Goal: Contribute content: Contribute content

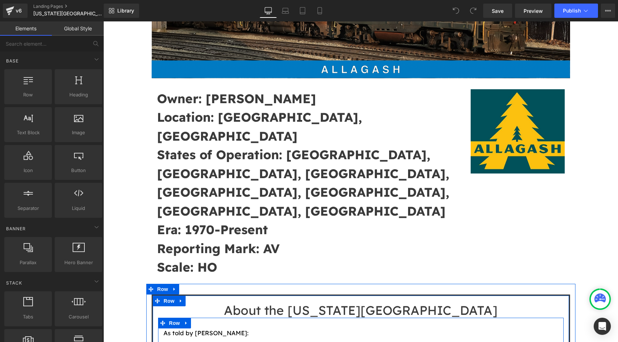
scroll to position [139, 0]
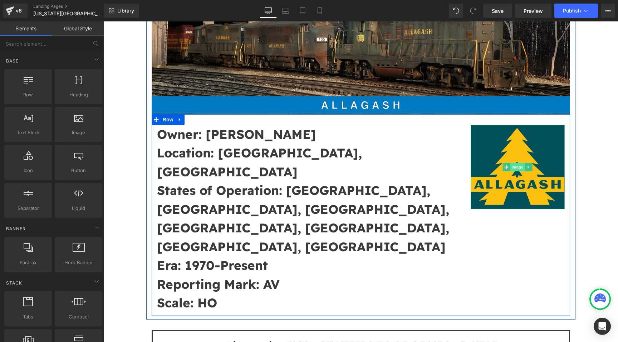
click at [520, 165] on span "Image" at bounding box center [517, 167] width 15 height 9
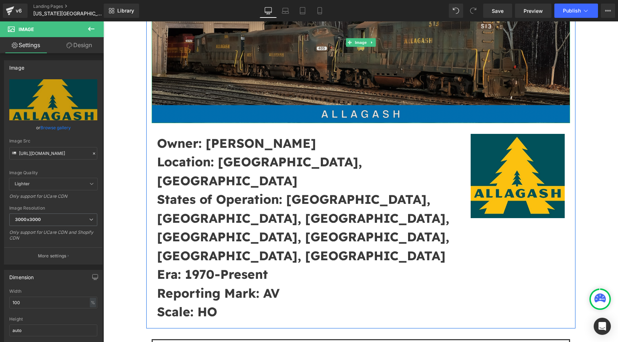
scroll to position [118, 0]
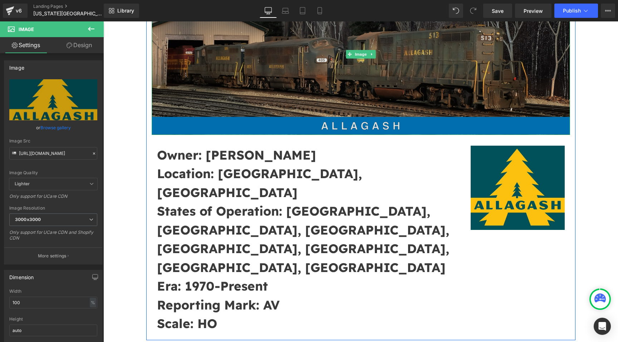
click at [355, 59] on img at bounding box center [361, 55] width 418 height 162
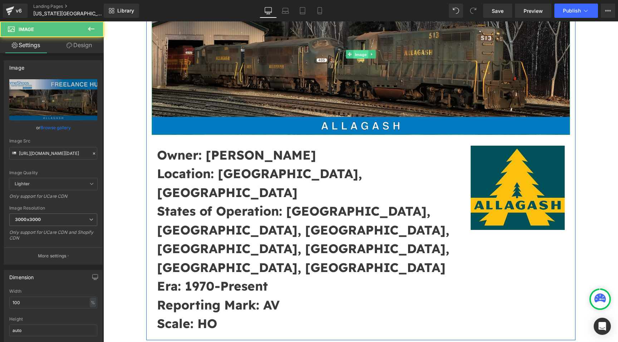
click at [356, 57] on span "Image" at bounding box center [360, 54] width 15 height 9
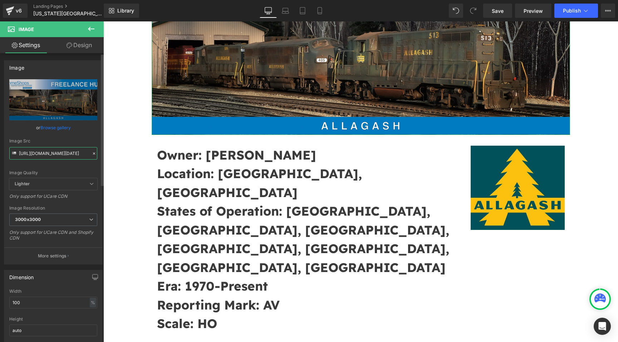
click at [46, 158] on input "[URL][DOMAIN_NAME][DATE]" at bounding box center [53, 153] width 88 height 13
paste input "8-13_at_15.23.58.png?v=1755116651"
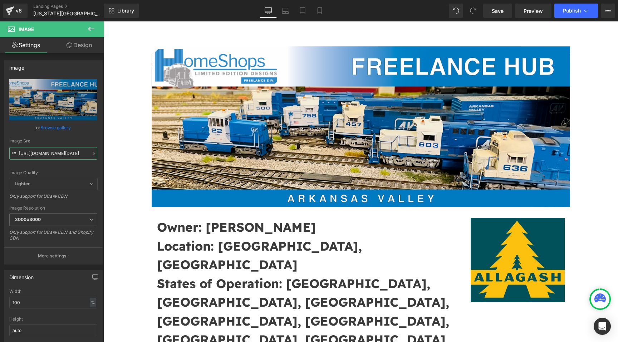
scroll to position [68, 0]
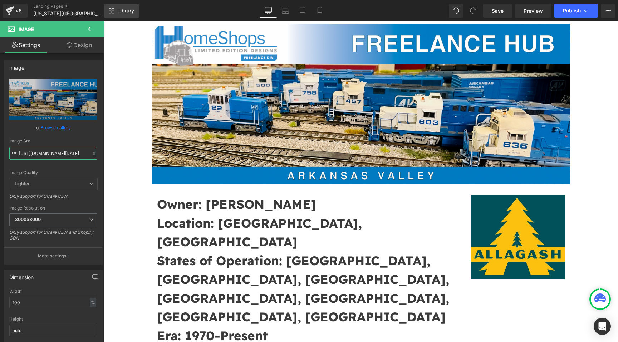
type input "[URL][DOMAIN_NAME][DATE]"
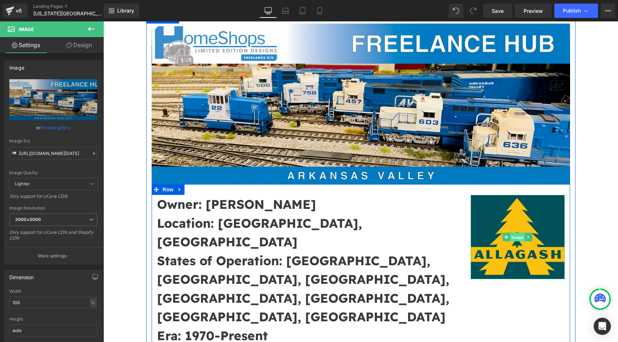
click at [516, 240] on span "Image" at bounding box center [517, 237] width 15 height 9
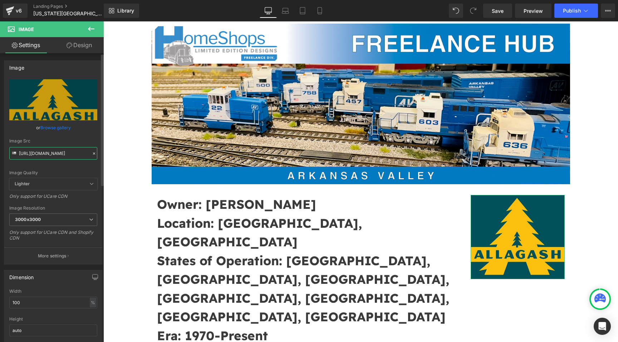
click at [71, 154] on input "[URL][DOMAIN_NAME]" at bounding box center [53, 153] width 88 height 13
paste input "V_Logo_-_AV_Hopper_Artwork_Blue_Logo_1000.png?v=1755116569"
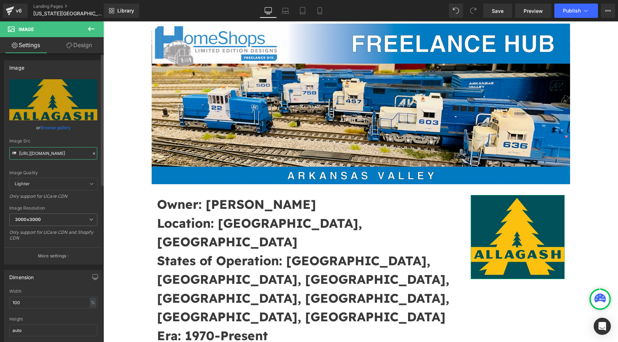
scroll to position [0, 186]
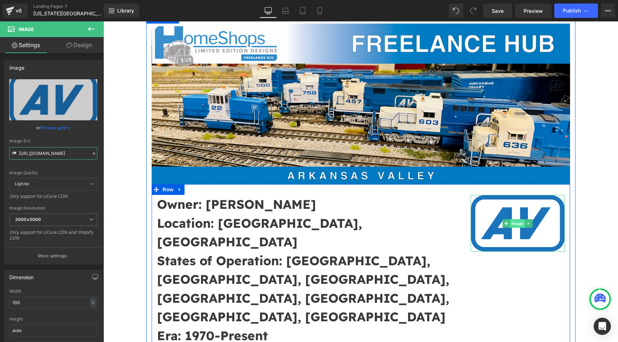
click at [514, 222] on span "Image" at bounding box center [517, 223] width 15 height 9
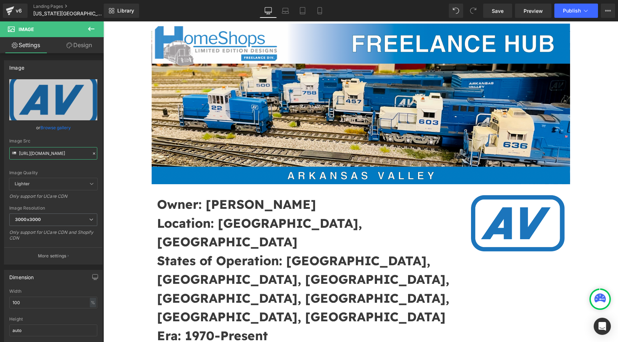
type input "[URL][DOMAIN_NAME]"
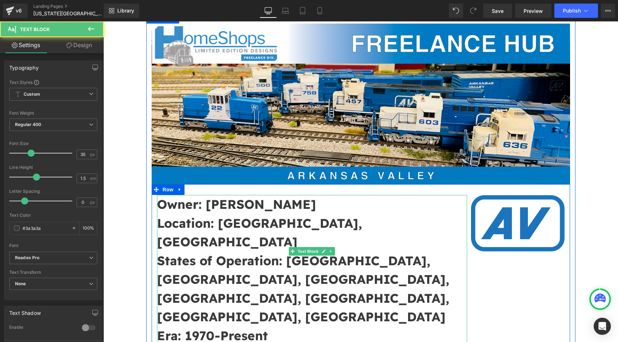
click at [271, 327] on p "Era: 1970-Present" at bounding box center [312, 336] width 310 height 19
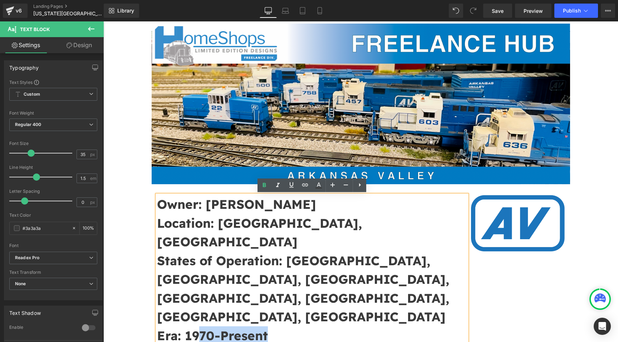
drag, startPoint x: 269, startPoint y: 260, endPoint x: 200, endPoint y: 258, distance: 69.7
click at [200, 327] on p "Era: 1970-Present" at bounding box center [312, 336] width 310 height 19
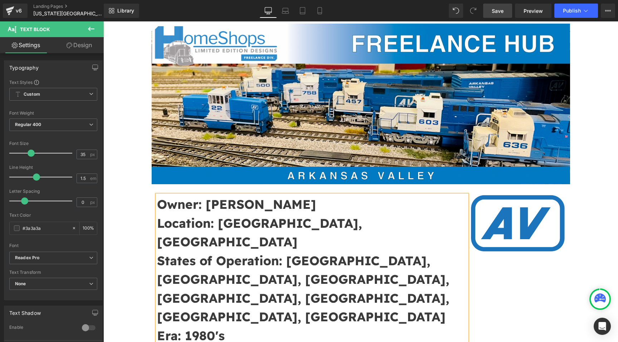
click at [501, 14] on link "Save" at bounding box center [497, 11] width 29 height 14
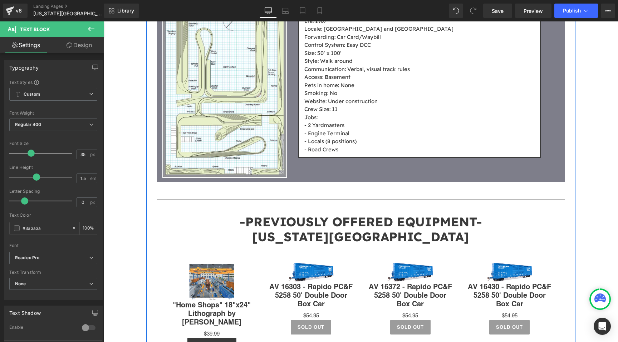
scroll to position [2355, 0]
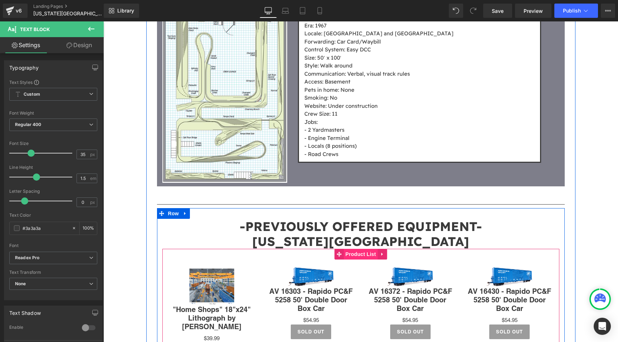
click at [365, 249] on span "Product List" at bounding box center [360, 254] width 34 height 11
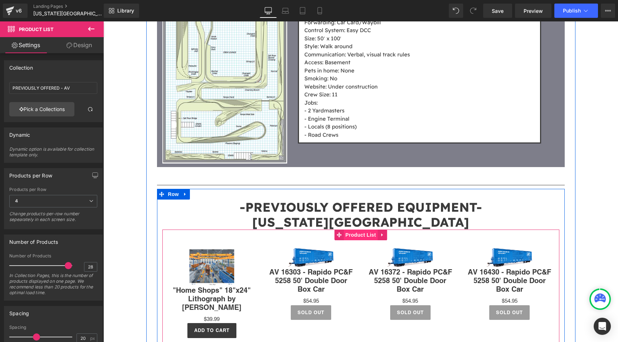
scroll to position [2379, 0]
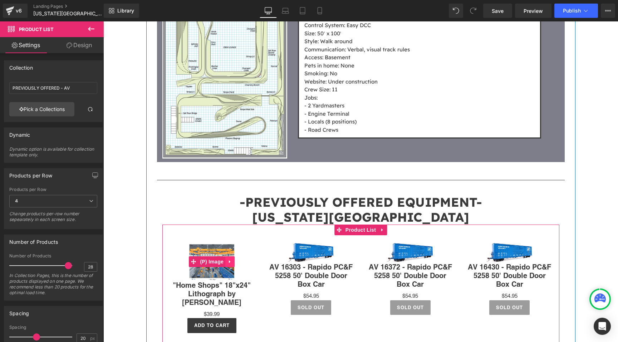
click at [228, 259] on icon at bounding box center [229, 261] width 5 height 5
click at [232, 257] on link at bounding box center [234, 262] width 9 height 11
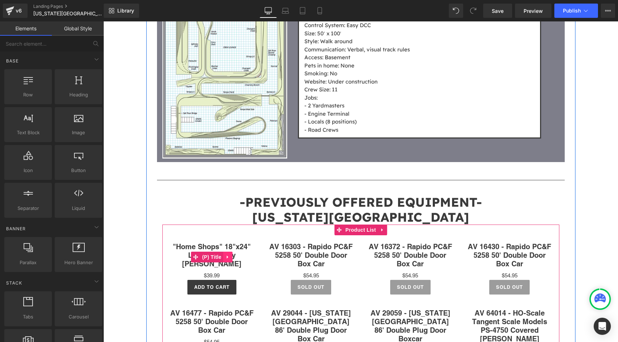
click at [229, 255] on icon at bounding box center [227, 257] width 5 height 5
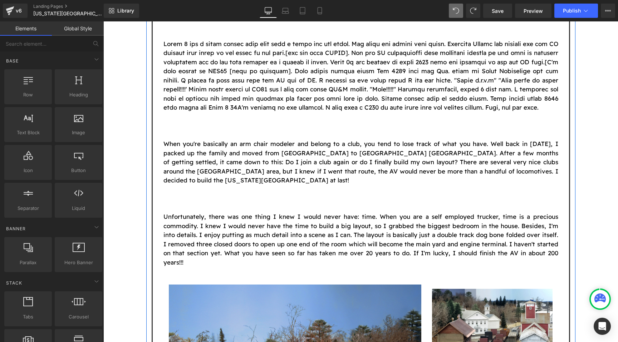
scroll to position [1644, 0]
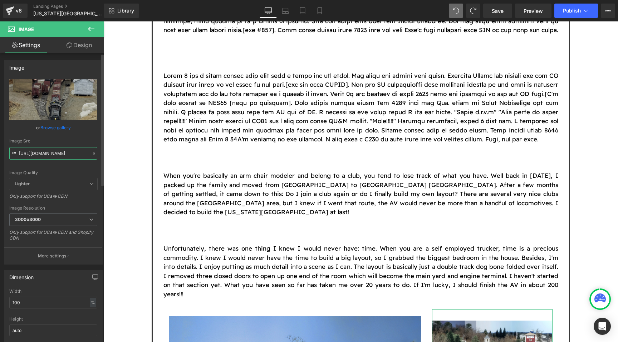
click at [54, 150] on input "[URL][DOMAIN_NAME]" at bounding box center [53, 153] width 88 height 13
type input "x"
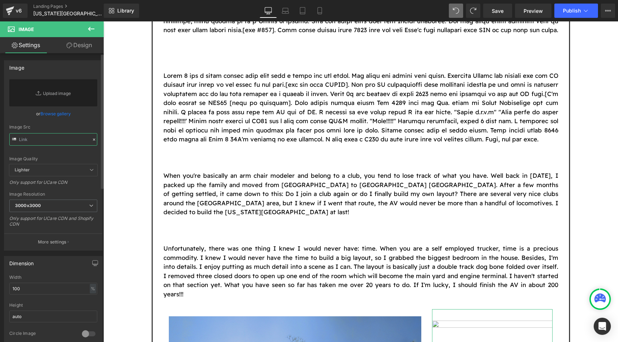
paste input "[URL][DOMAIN_NAME]"
type input "[URL][DOMAIN_NAME]"
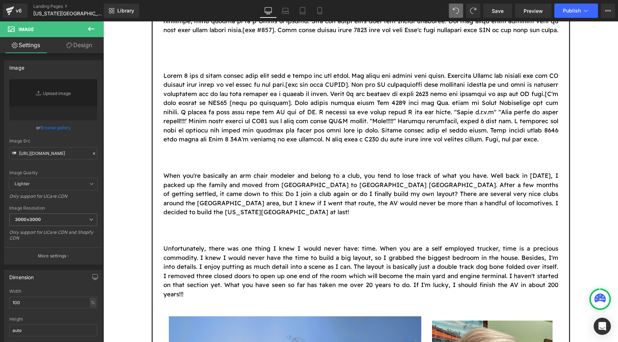
scroll to position [0, 0]
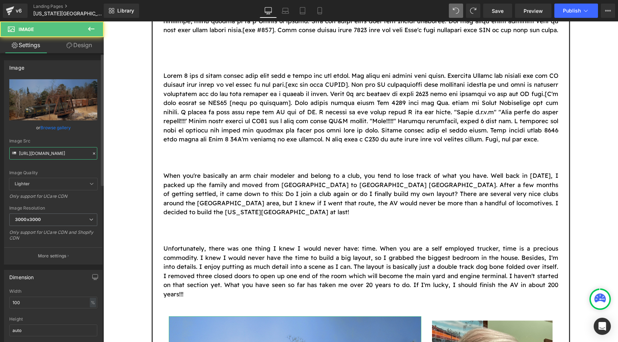
click at [35, 157] on input "[URL][DOMAIN_NAME]" at bounding box center [53, 153] width 88 height 13
paste input "V_09.jpg?v=1755116570"
type input "[URL][DOMAIN_NAME]"
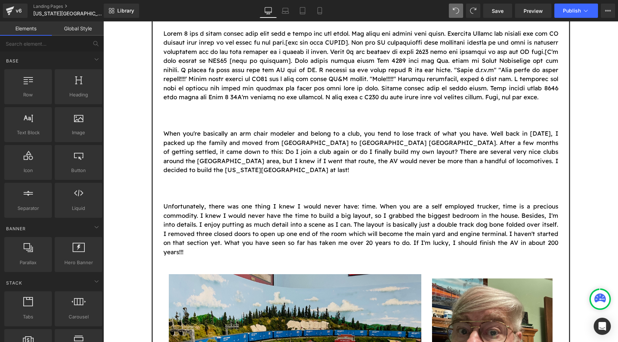
scroll to position [1706, 0]
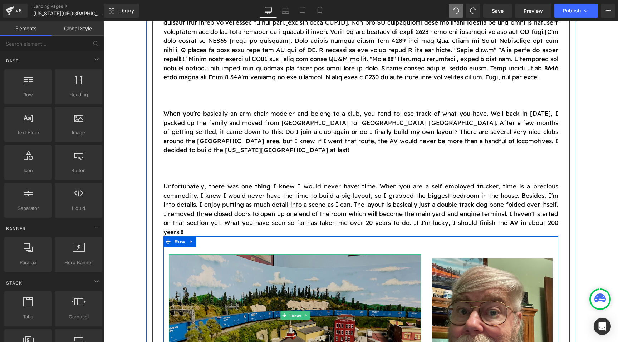
click at [290, 254] on div "Image" at bounding box center [295, 315] width 252 height 122
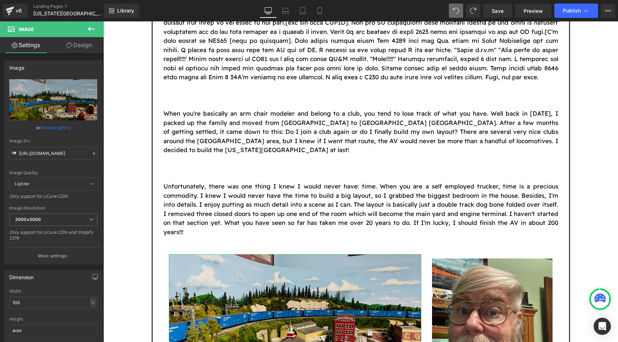
click at [84, 47] on link "Design" at bounding box center [79, 45] width 52 height 16
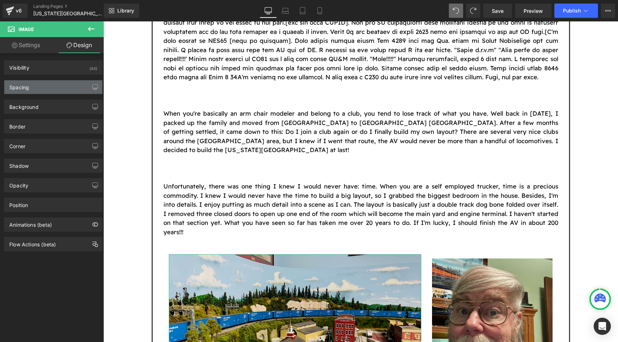
click at [56, 89] on div "Spacing" at bounding box center [53, 87] width 98 height 14
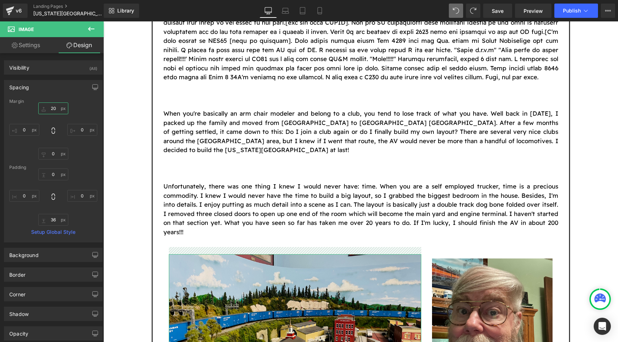
click at [50, 113] on input "20" at bounding box center [53, 109] width 30 height 12
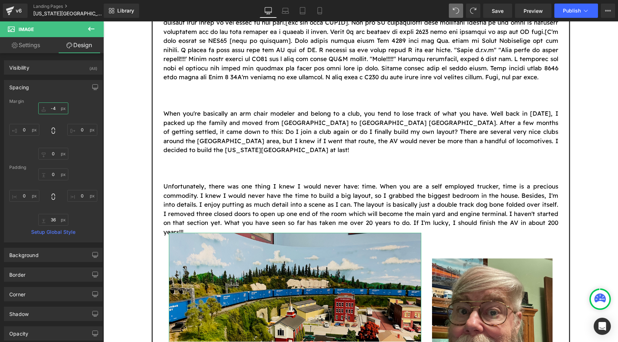
type input "-"
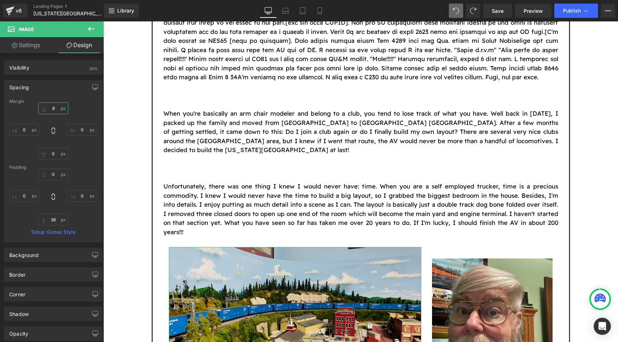
type input "80"
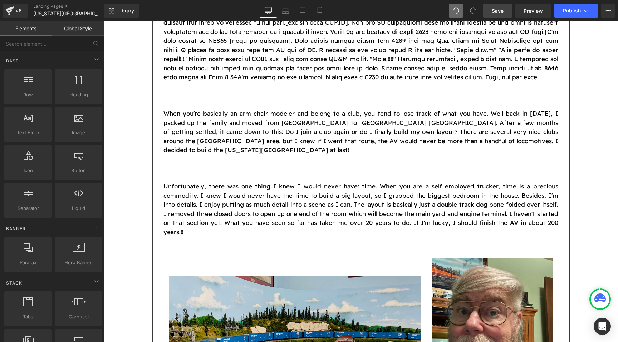
click at [493, 13] on span "Save" at bounding box center [497, 11] width 12 height 8
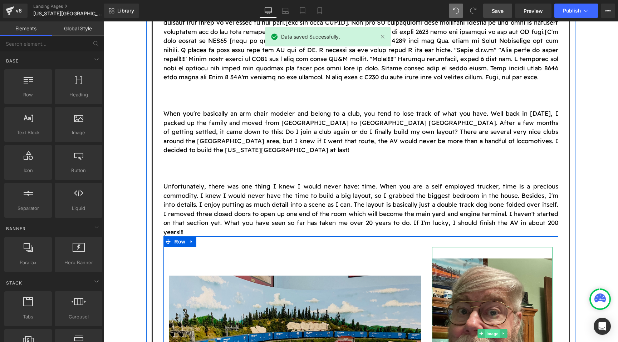
click at [494, 330] on span "Image" at bounding box center [492, 334] width 15 height 9
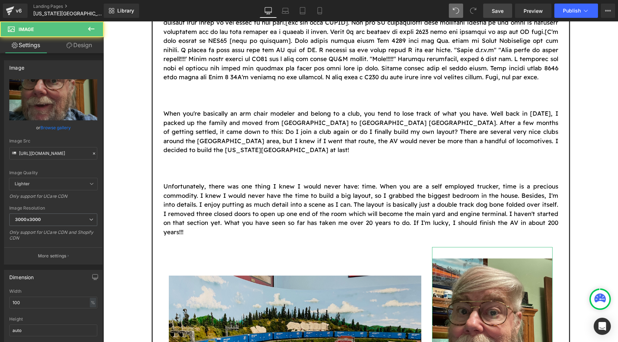
click at [85, 47] on link "Design" at bounding box center [79, 45] width 52 height 16
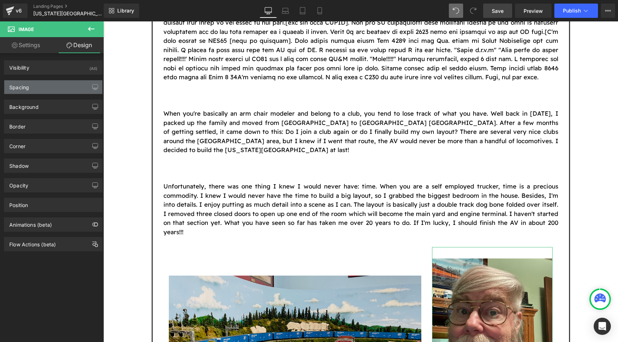
click at [47, 86] on div "Spacing" at bounding box center [53, 87] width 98 height 14
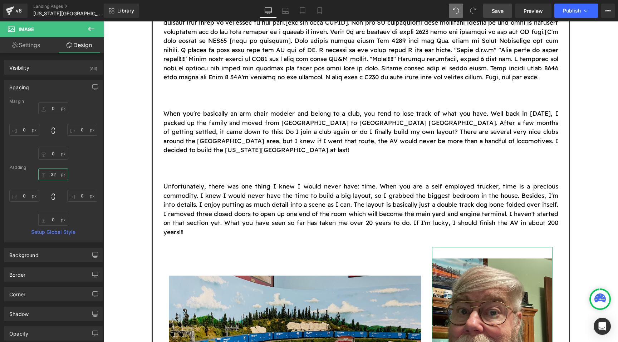
click at [55, 174] on input "32" at bounding box center [53, 175] width 30 height 12
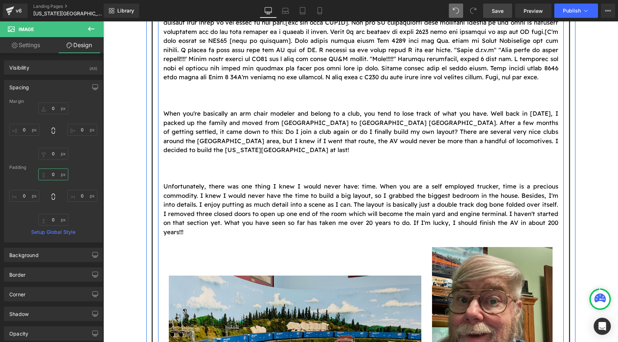
type input "0"
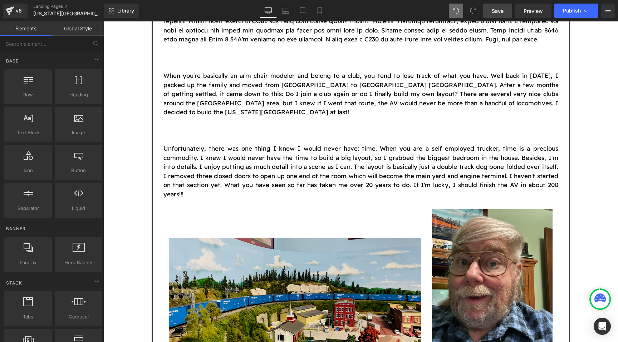
scroll to position [1765, 0]
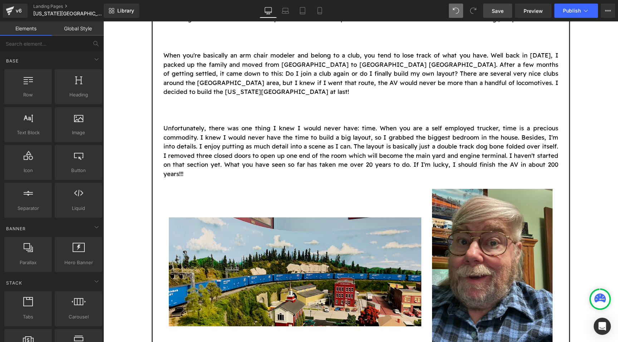
click at [501, 3] on div "Library Desktop Desktop Laptop Tablet Mobile Save Preview Publish Scheduled Vie…" at bounding box center [361, 10] width 514 height 21
click at [500, 11] on span "Save" at bounding box center [497, 11] width 12 height 8
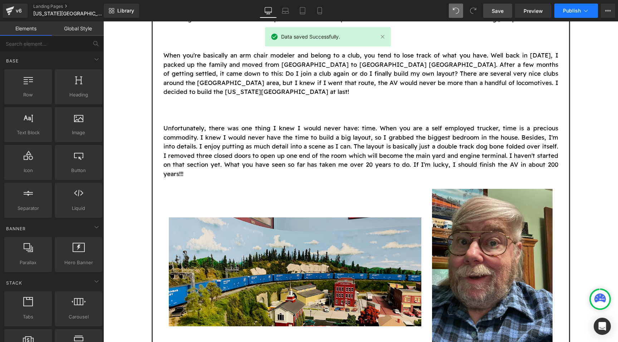
click at [568, 10] on span "Publish" at bounding box center [572, 11] width 18 height 6
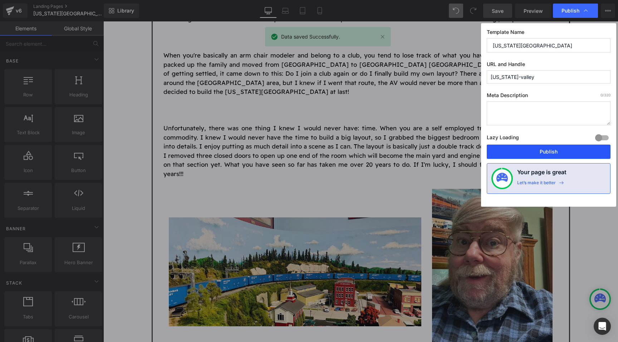
click at [531, 152] on button "Publish" at bounding box center [548, 152] width 124 height 14
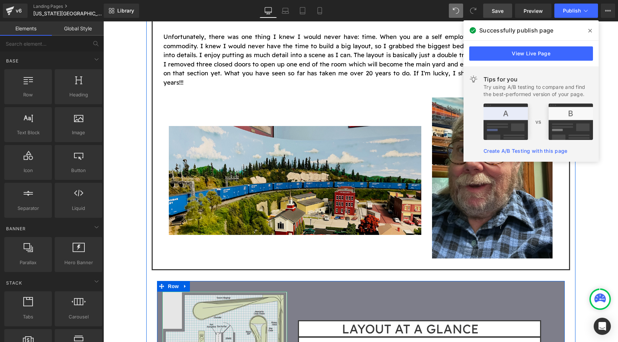
scroll to position [1698, 0]
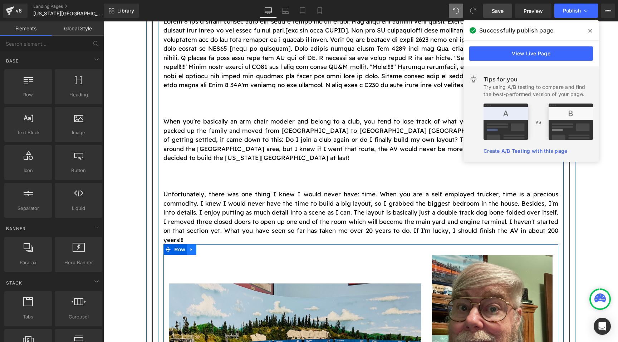
click at [190, 248] on icon at bounding box center [190, 249] width 1 height 3
click at [202, 247] on icon at bounding box center [200, 249] width 5 height 5
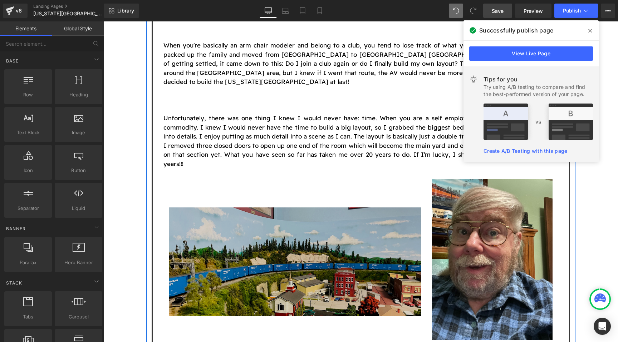
scroll to position [1803, 0]
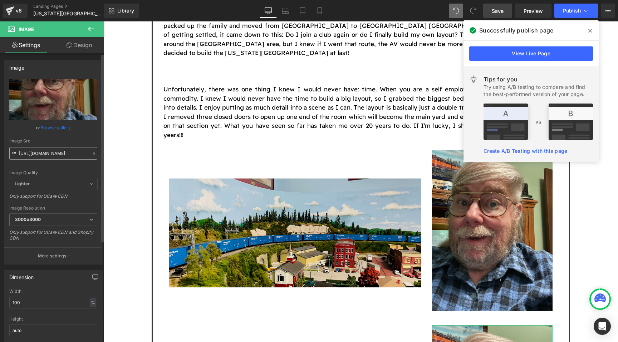
click at [63, 156] on input "[URL][DOMAIN_NAME]" at bounding box center [53, 153] width 88 height 13
type input "[URL][DOMAIN_NAME]"
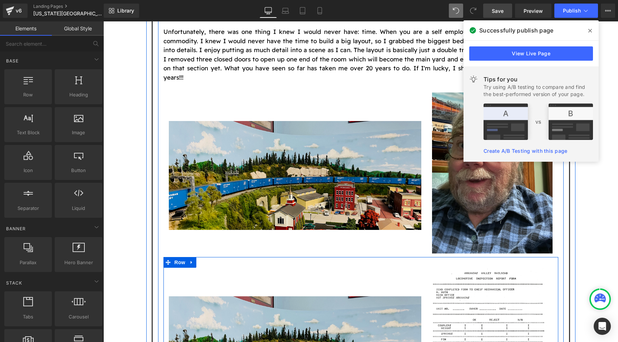
scroll to position [1885, 0]
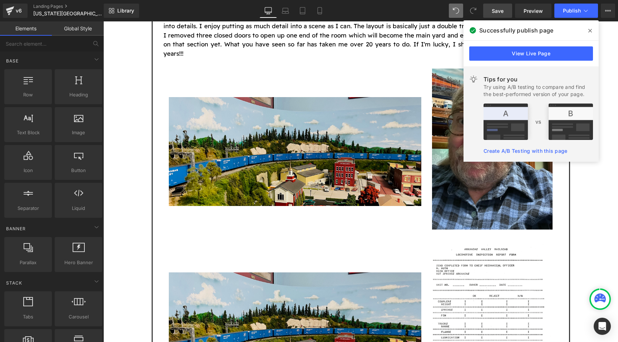
click at [590, 30] on icon at bounding box center [590, 31] width 4 height 4
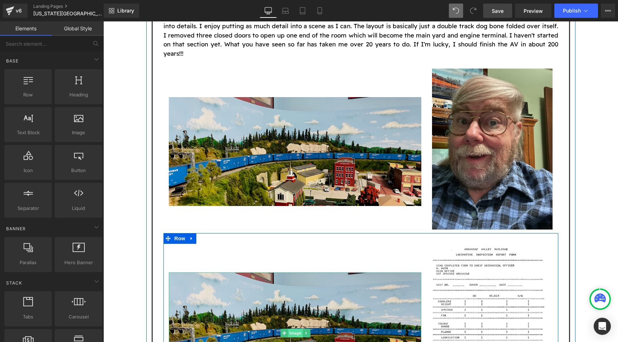
click at [297, 329] on span "Image" at bounding box center [295, 333] width 15 height 9
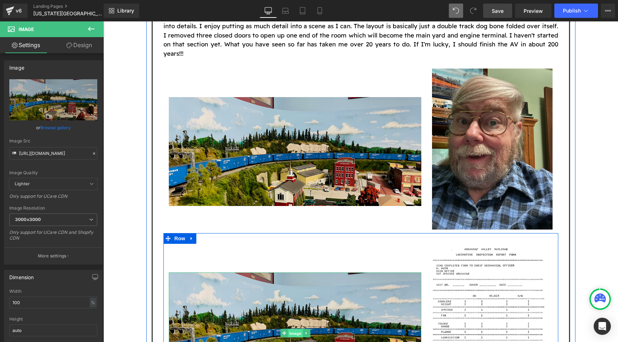
click at [297, 330] on span "Image" at bounding box center [295, 334] width 15 height 9
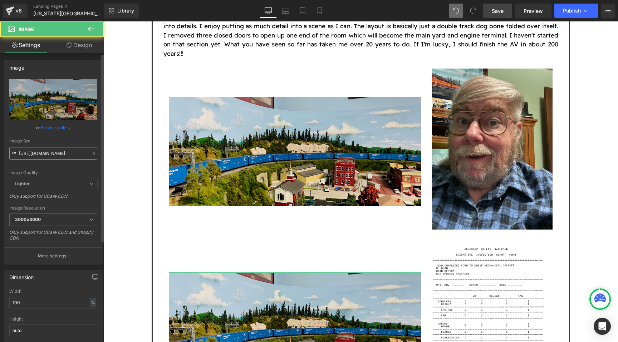
click at [40, 154] on input "[URL][DOMAIN_NAME]" at bounding box center [53, 153] width 88 height 13
paste input "Map_1940_with_date"
type input "[URL][DOMAIN_NAME]"
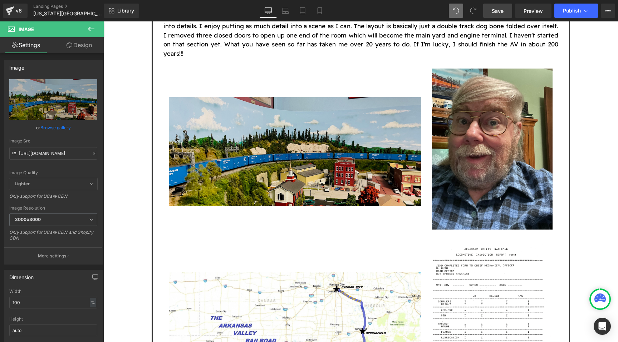
scroll to position [0, 0]
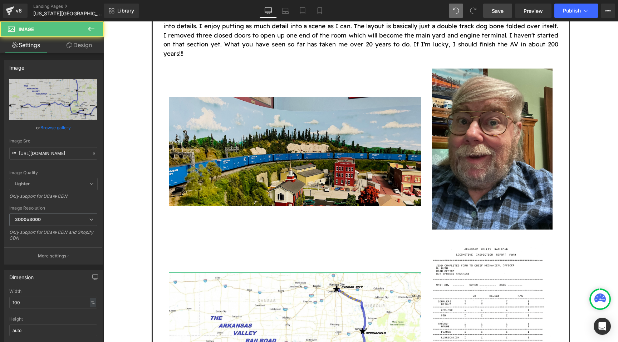
click at [80, 46] on link "Design" at bounding box center [79, 45] width 52 height 16
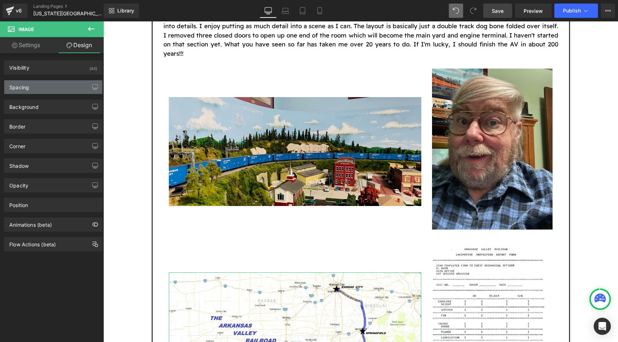
click at [44, 94] on div "Spacing" at bounding box center [53, 87] width 98 height 14
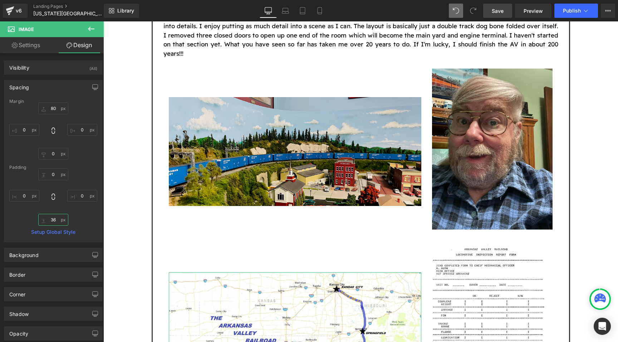
click at [55, 217] on input "36" at bounding box center [53, 220] width 30 height 12
type input "0"
click at [53, 109] on input "80" at bounding box center [53, 109] width 30 height 12
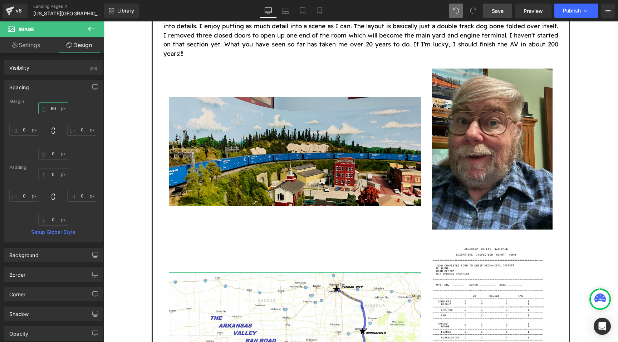
type input "0"
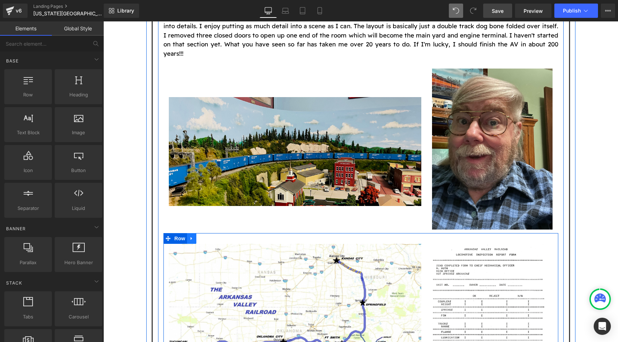
click at [193, 233] on link at bounding box center [191, 238] width 9 height 11
click at [201, 236] on icon at bounding box center [200, 238] width 5 height 5
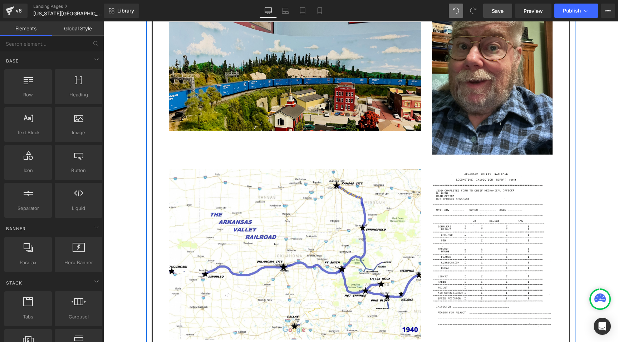
scroll to position [1993, 0]
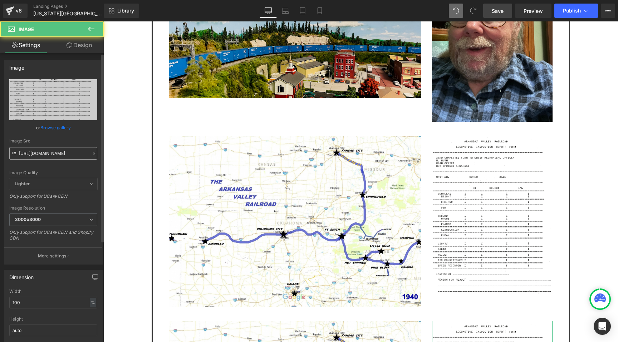
click at [64, 153] on input "[URL][DOMAIN_NAME]" at bounding box center [53, 153] width 88 height 13
type input "[URL][DOMAIN_NAME]"
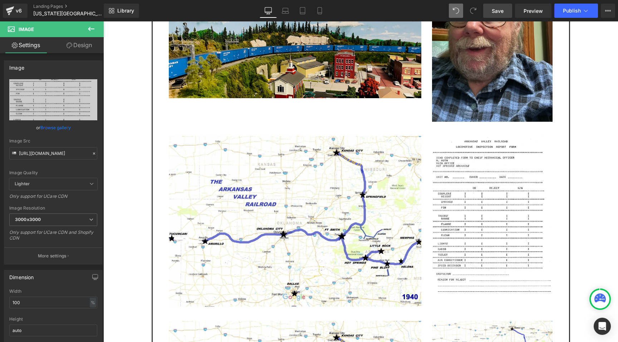
scroll to position [0, 0]
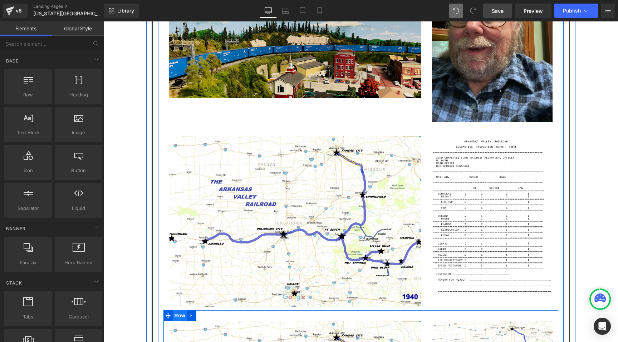
click at [180, 311] on span "Row" at bounding box center [180, 316] width 14 height 11
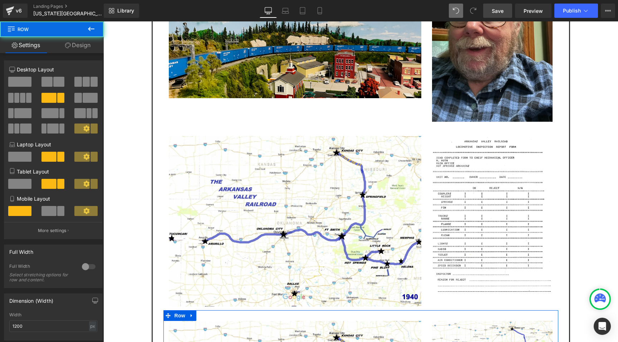
click at [85, 99] on span at bounding box center [90, 98] width 15 height 10
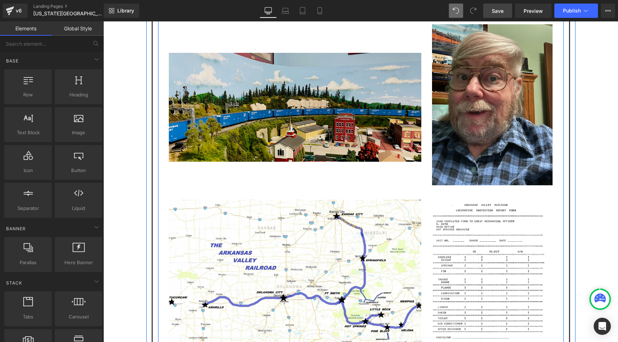
scroll to position [1879, 0]
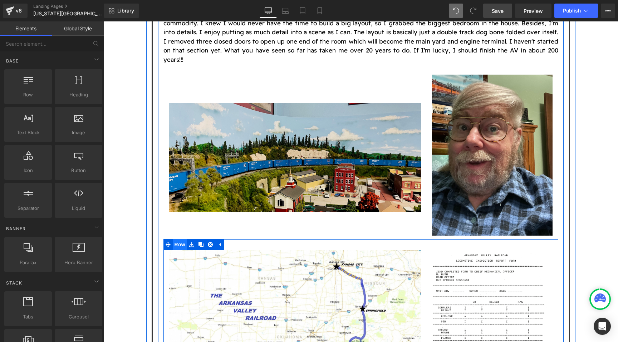
click at [178, 239] on span "Row" at bounding box center [180, 244] width 14 height 11
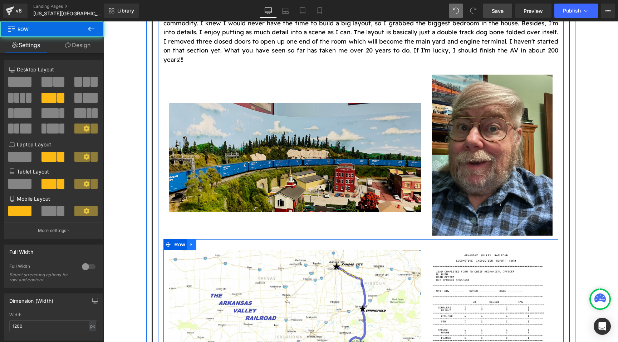
click at [189, 242] on icon at bounding box center [191, 244] width 5 height 5
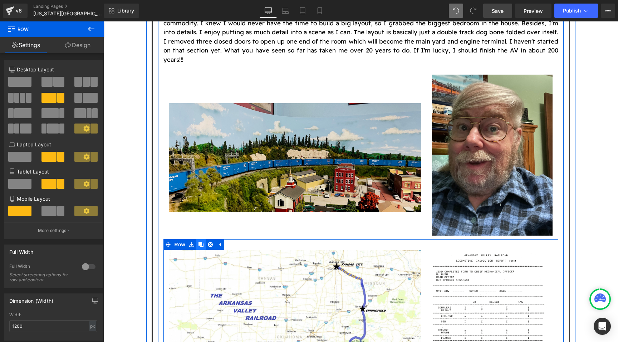
click at [197, 239] on link at bounding box center [200, 244] width 9 height 11
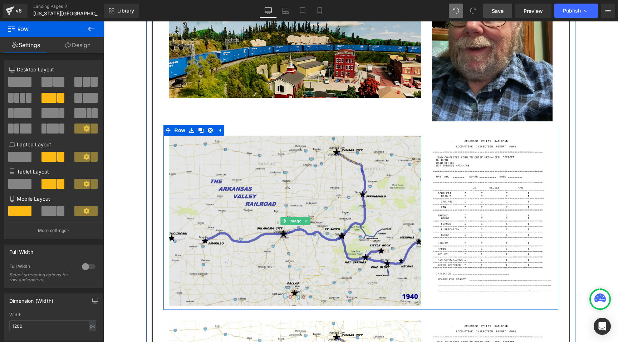
scroll to position [2068, 0]
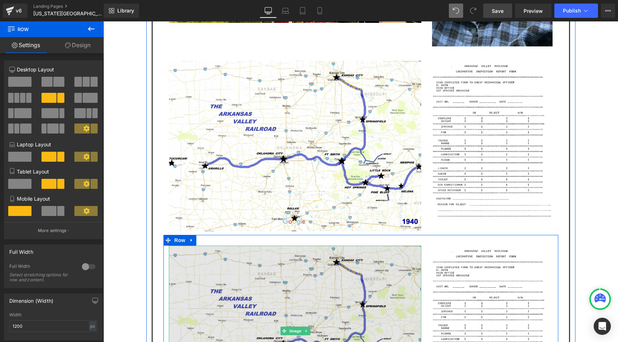
click at [176, 246] on img at bounding box center [295, 331] width 252 height 171
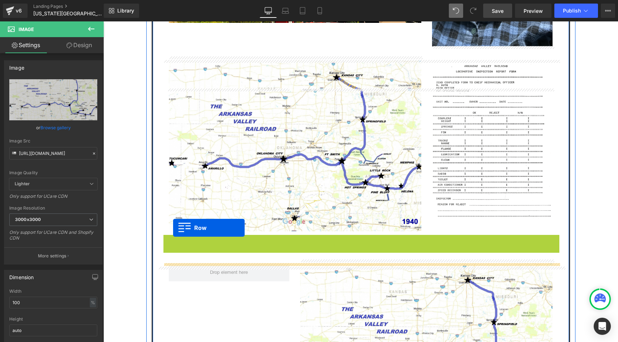
drag, startPoint x: 168, startPoint y: 66, endPoint x: 173, endPoint y: 228, distance: 162.0
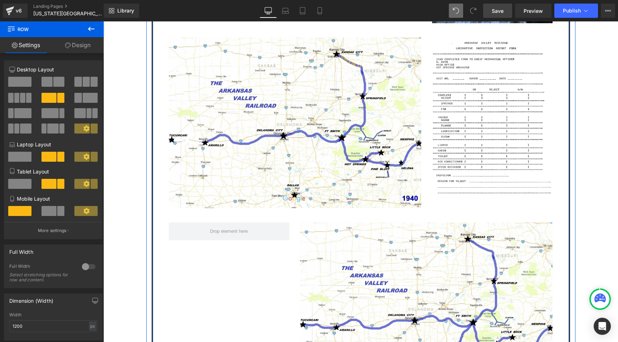
scroll to position [1999, 0]
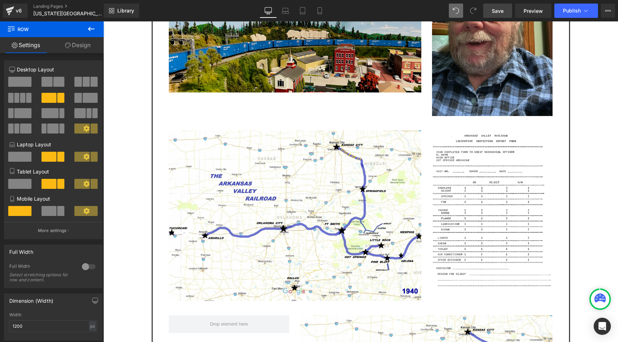
click at [92, 26] on icon at bounding box center [91, 29] width 9 height 9
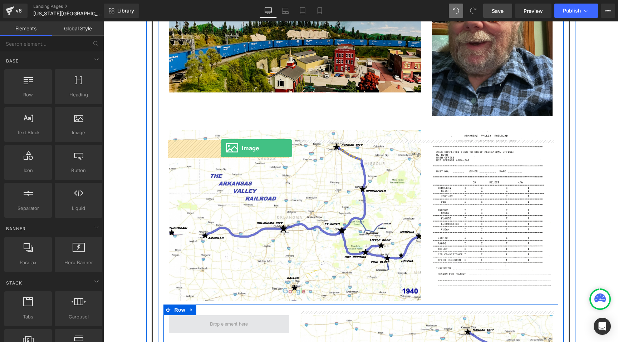
drag, startPoint x: 172, startPoint y: 137, endPoint x: 221, endPoint y: 148, distance: 50.2
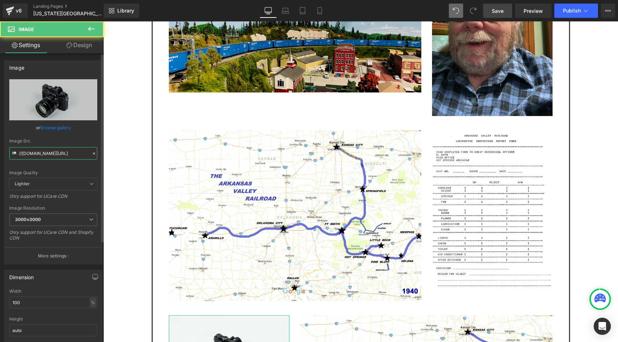
click at [42, 153] on input "//[DOMAIN_NAME][URL]" at bounding box center [53, 153] width 88 height 13
paste input "[URL][DOMAIN_NAME][DATE]"
type input "[URL][DOMAIN_NAME][DATE]"
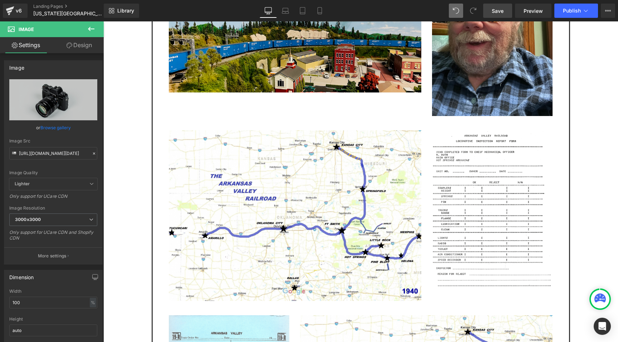
scroll to position [0, 0]
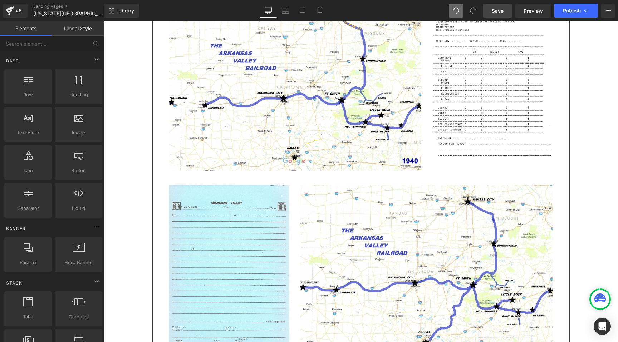
scroll to position [2133, 0]
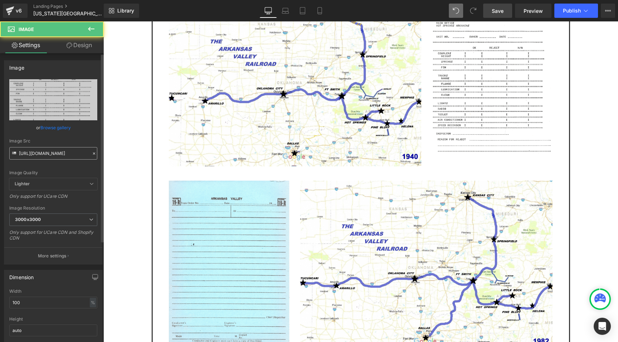
click at [74, 151] on input "[URL][DOMAIN_NAME]" at bounding box center [53, 153] width 88 height 13
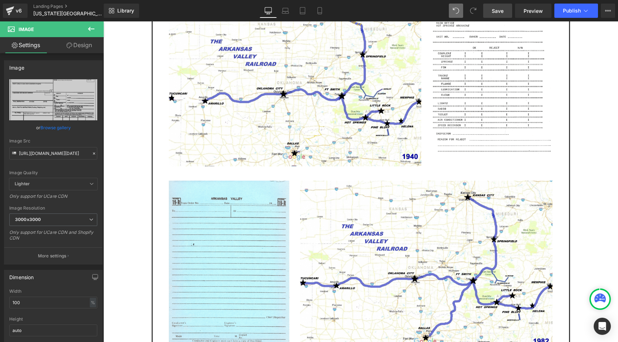
type input "[URL][DOMAIN_NAME][DATE]"
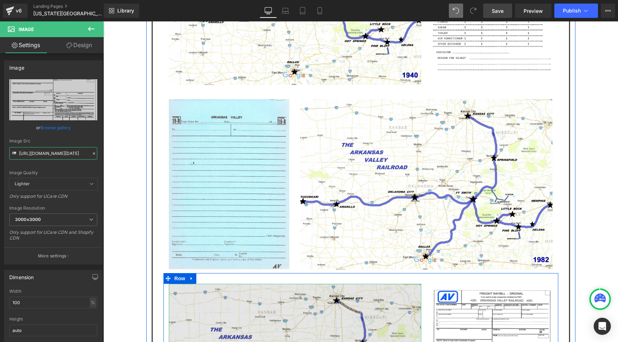
scroll to position [2240, 0]
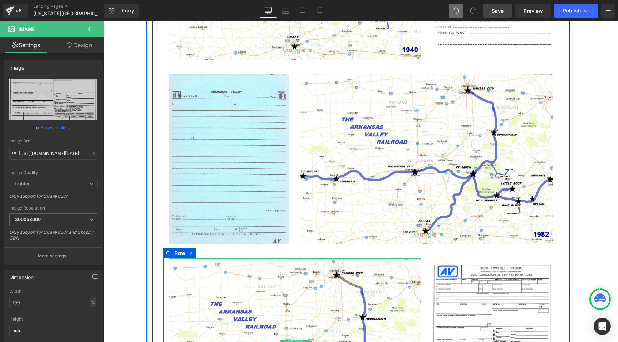
click at [293, 340] on span "Image" at bounding box center [295, 344] width 15 height 9
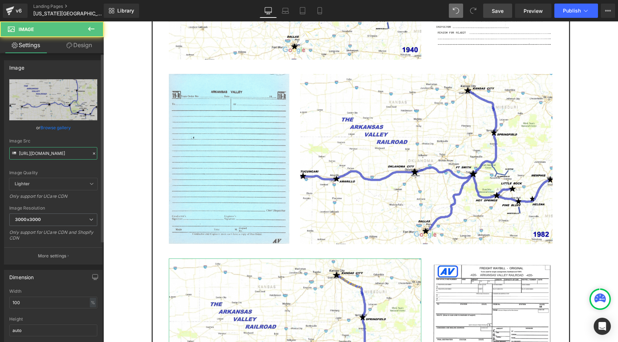
click at [61, 155] on input "[URL][DOMAIN_NAME]" at bounding box center [53, 153] width 88 height 13
paste input "map_2025_-_current_with_date"
type input "[URL][DOMAIN_NAME]"
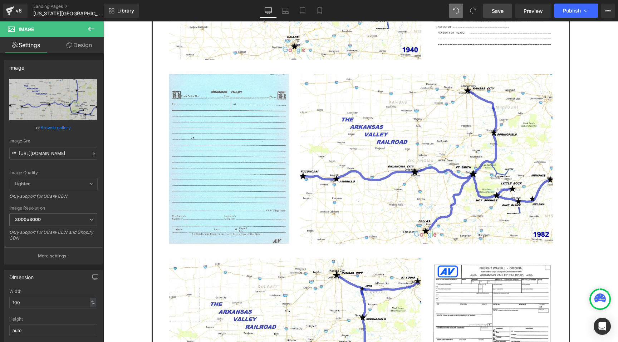
scroll to position [0, 0]
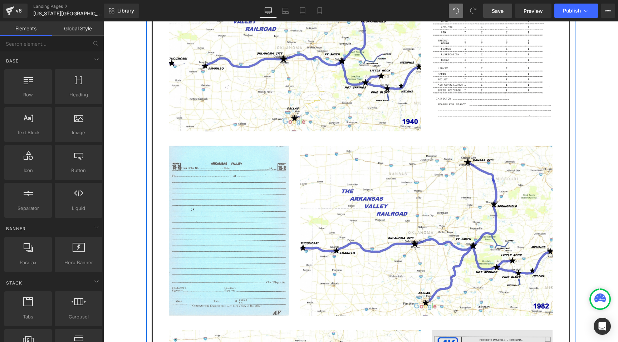
scroll to position [2132, 0]
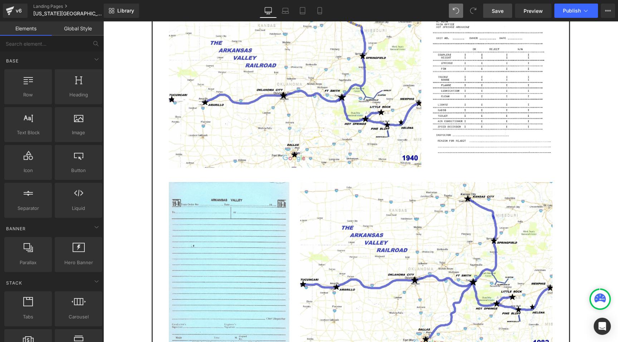
click at [502, 12] on span "Save" at bounding box center [497, 11] width 12 height 8
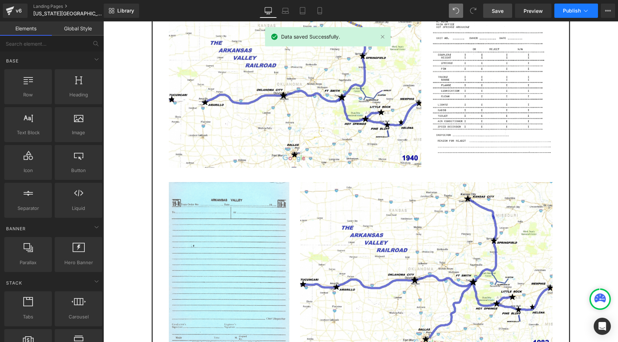
click at [561, 8] on button "Publish" at bounding box center [576, 11] width 44 height 14
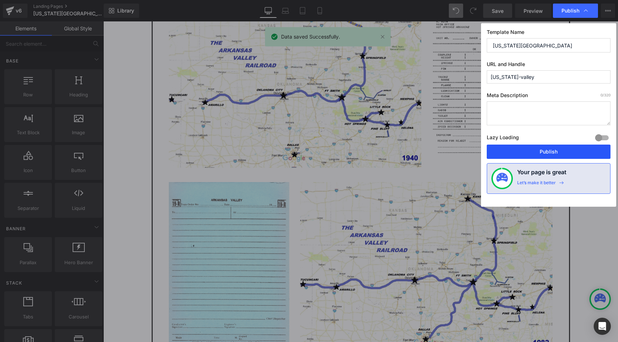
click at [531, 149] on button "Publish" at bounding box center [548, 152] width 124 height 14
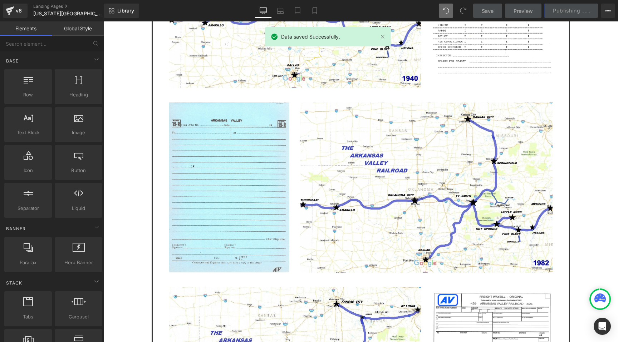
scroll to position [2238, 0]
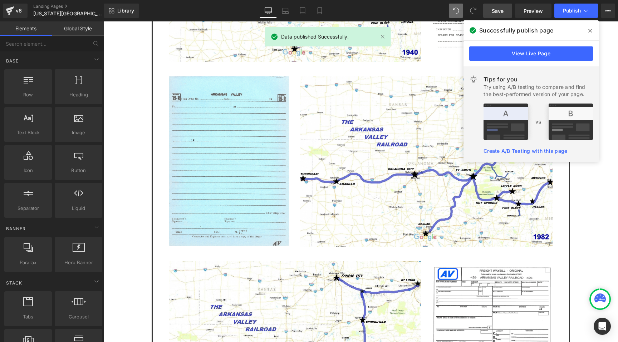
click at [589, 30] on icon at bounding box center [590, 31] width 4 height 6
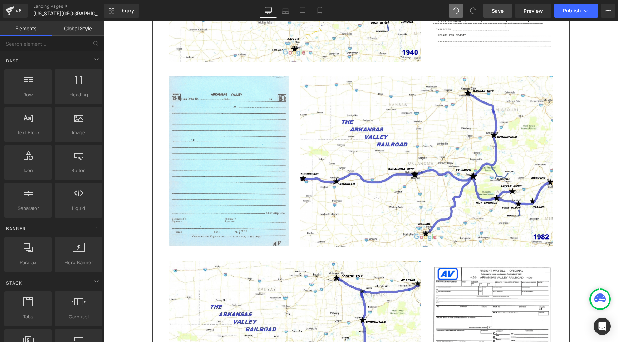
click at [508, 9] on link "Save" at bounding box center [497, 11] width 29 height 14
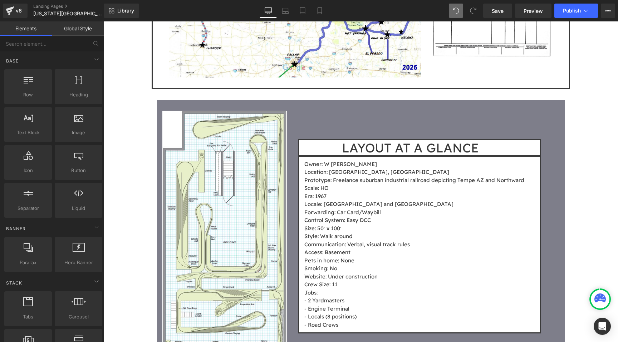
scroll to position [2579, 0]
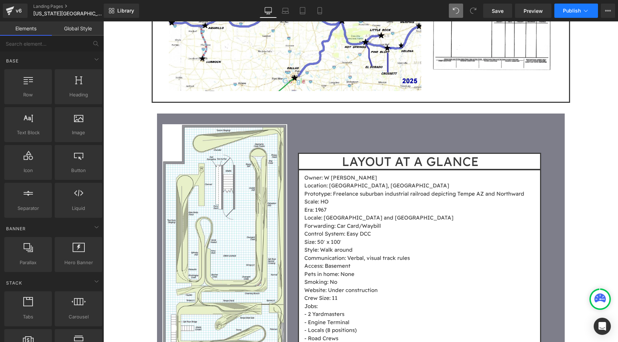
click at [565, 7] on button "Publish" at bounding box center [576, 11] width 44 height 14
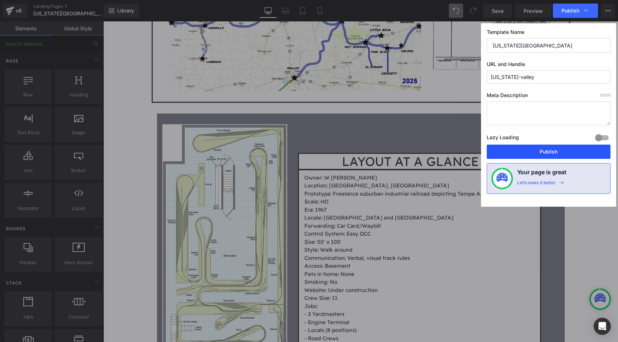
click at [532, 154] on button "Publish" at bounding box center [548, 152] width 124 height 14
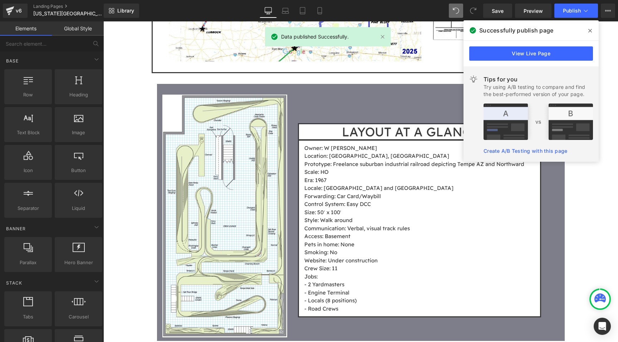
scroll to position [2635, 0]
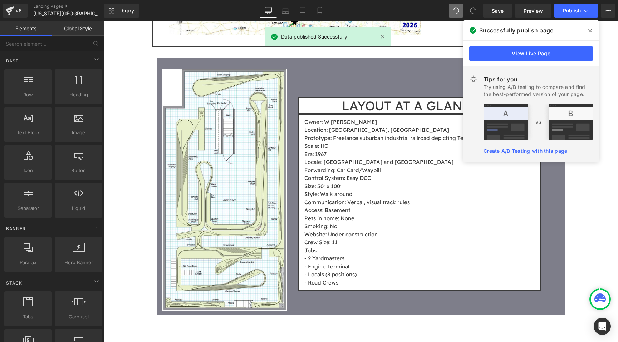
click at [591, 33] on icon at bounding box center [590, 31] width 4 height 6
